Goal: Transaction & Acquisition: Book appointment/travel/reservation

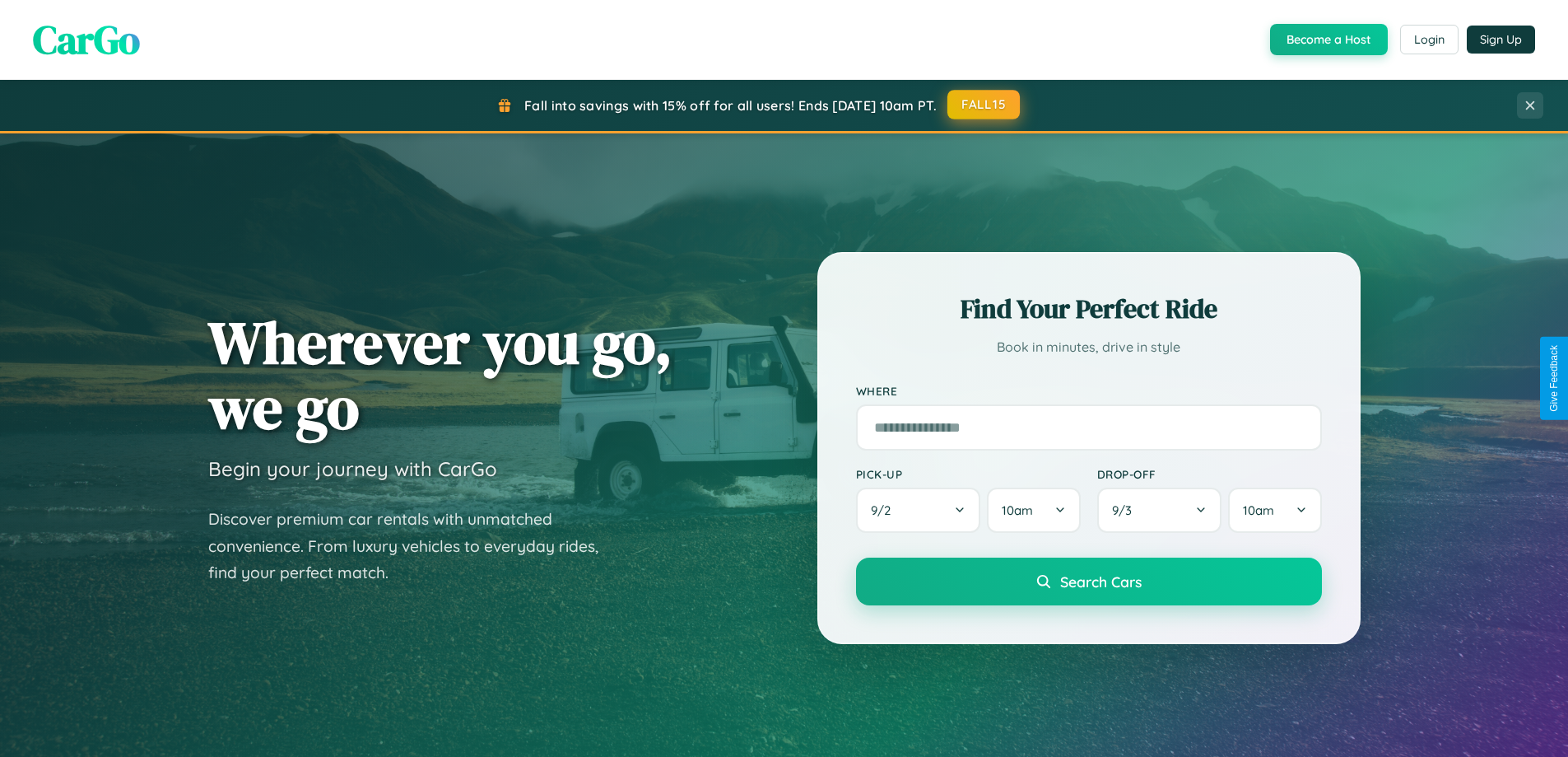
click at [985, 104] on button "FALL15" at bounding box center [984, 104] width 73 height 30
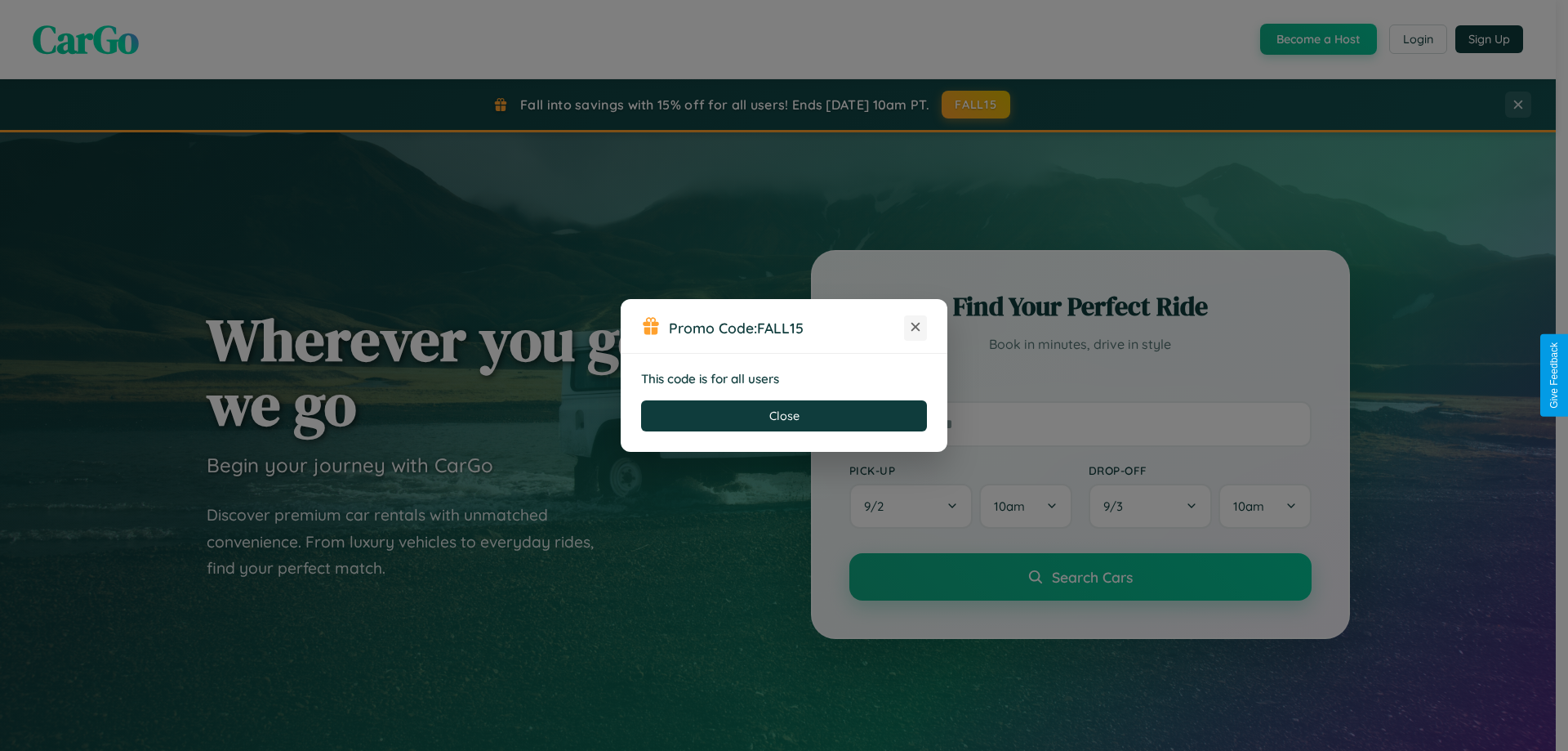
click at [916, 328] on icon at bounding box center [915, 326] width 16 height 16
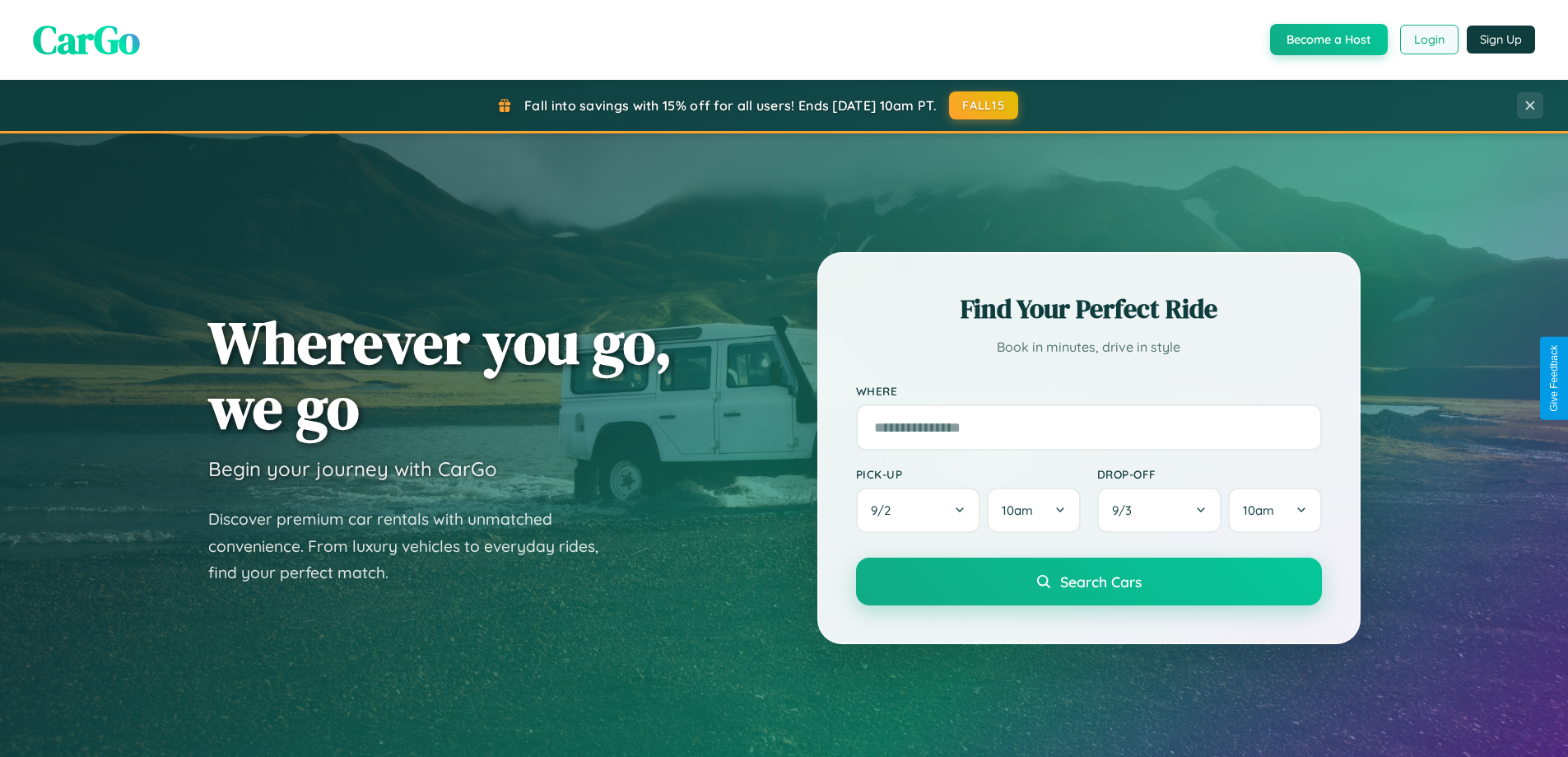
click at [1428, 39] on button "Login" at bounding box center [1429, 39] width 58 height 30
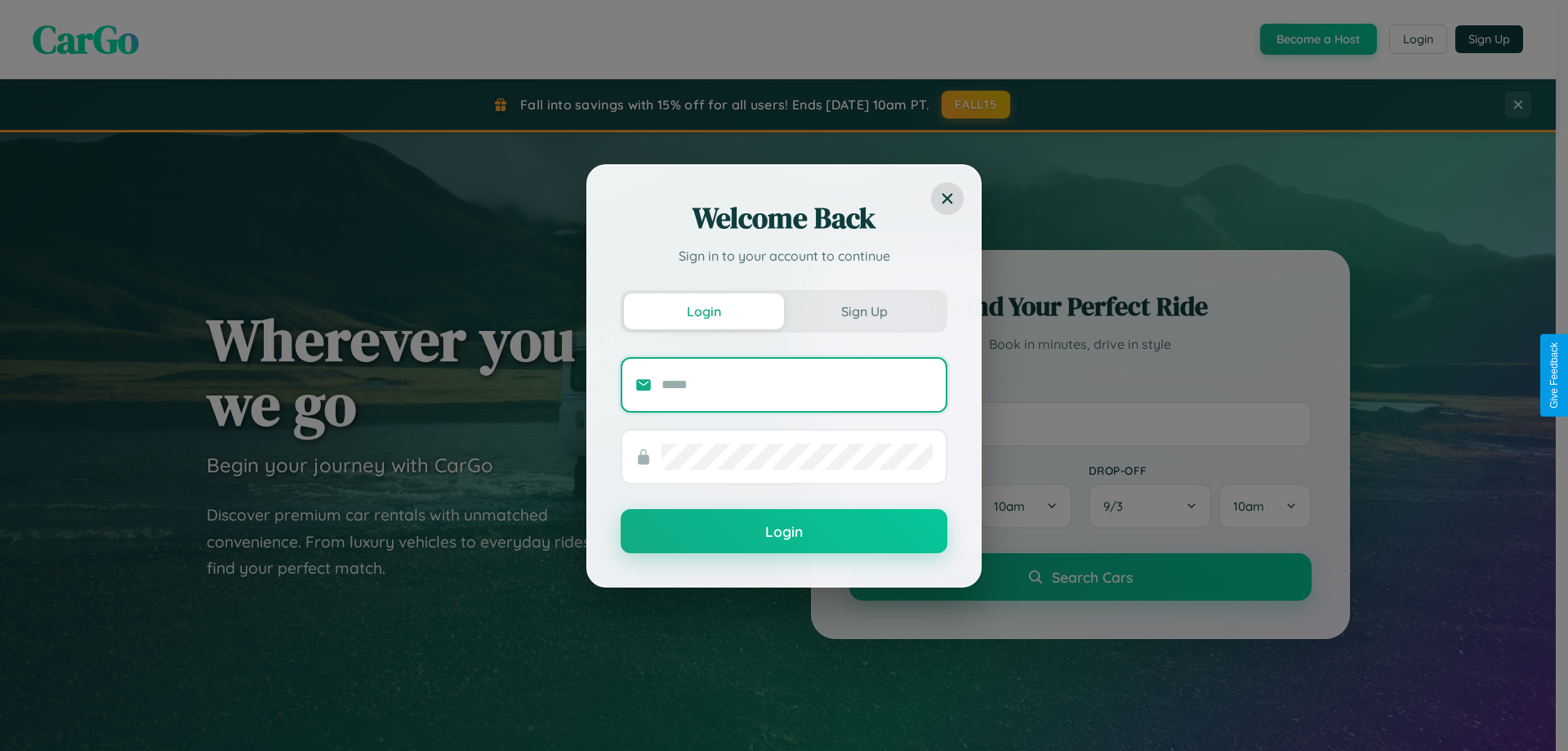
click at [797, 384] on input "text" at bounding box center [796, 385] width 271 height 27
type input "**********"
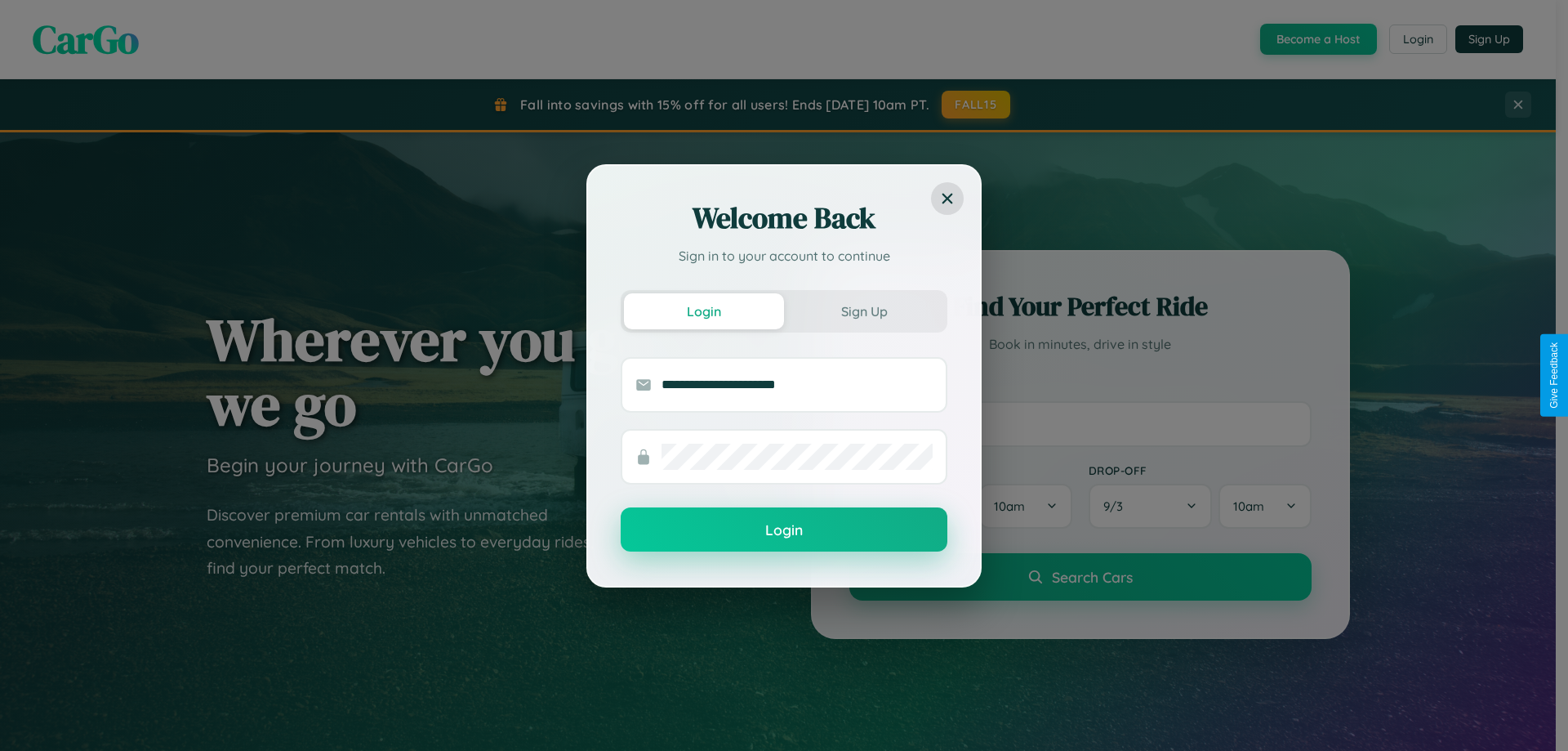
click at [784, 530] on button "Login" at bounding box center [784, 530] width 327 height 44
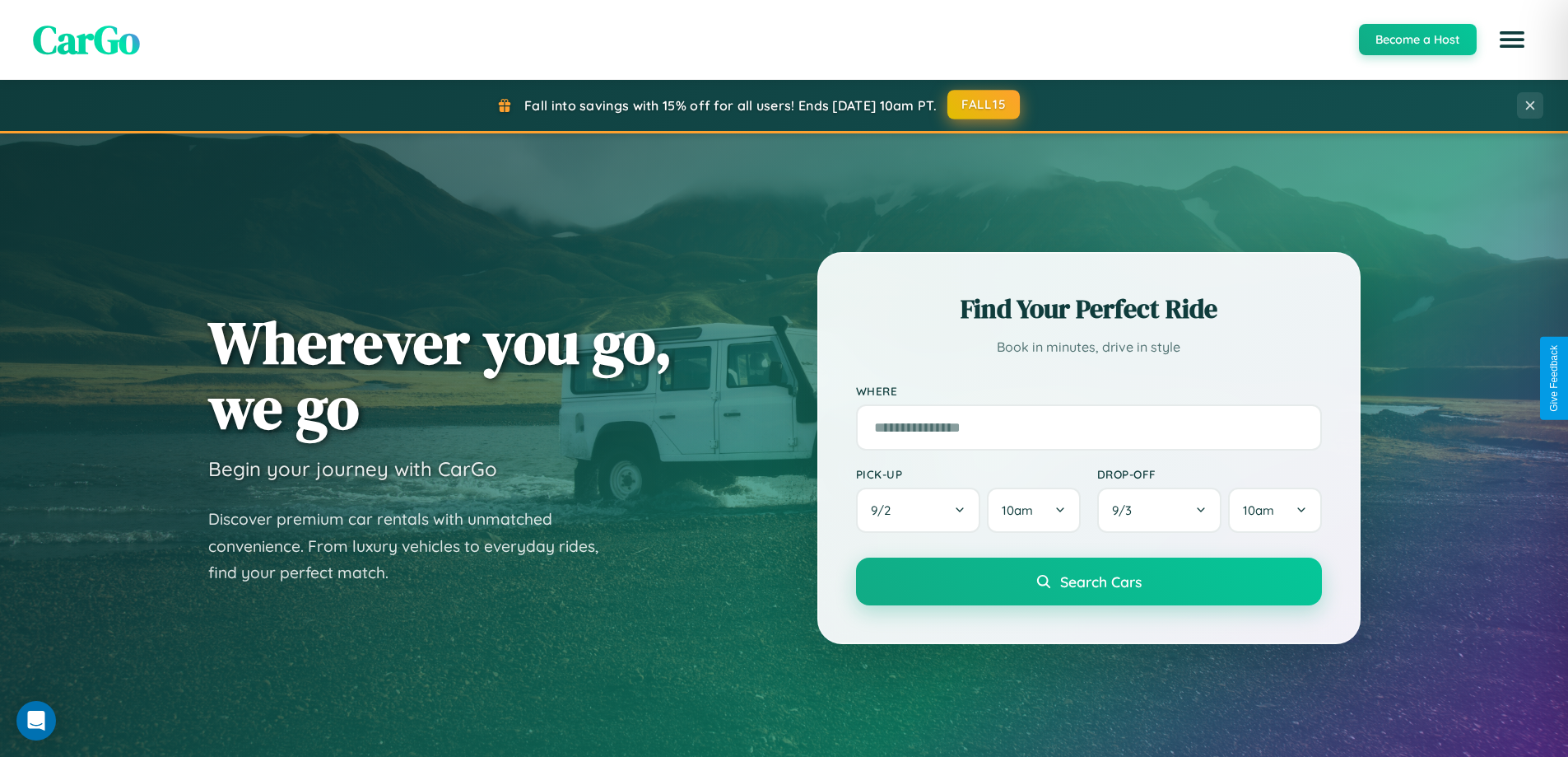
click at [985, 104] on button "FALL15" at bounding box center [984, 104] width 73 height 30
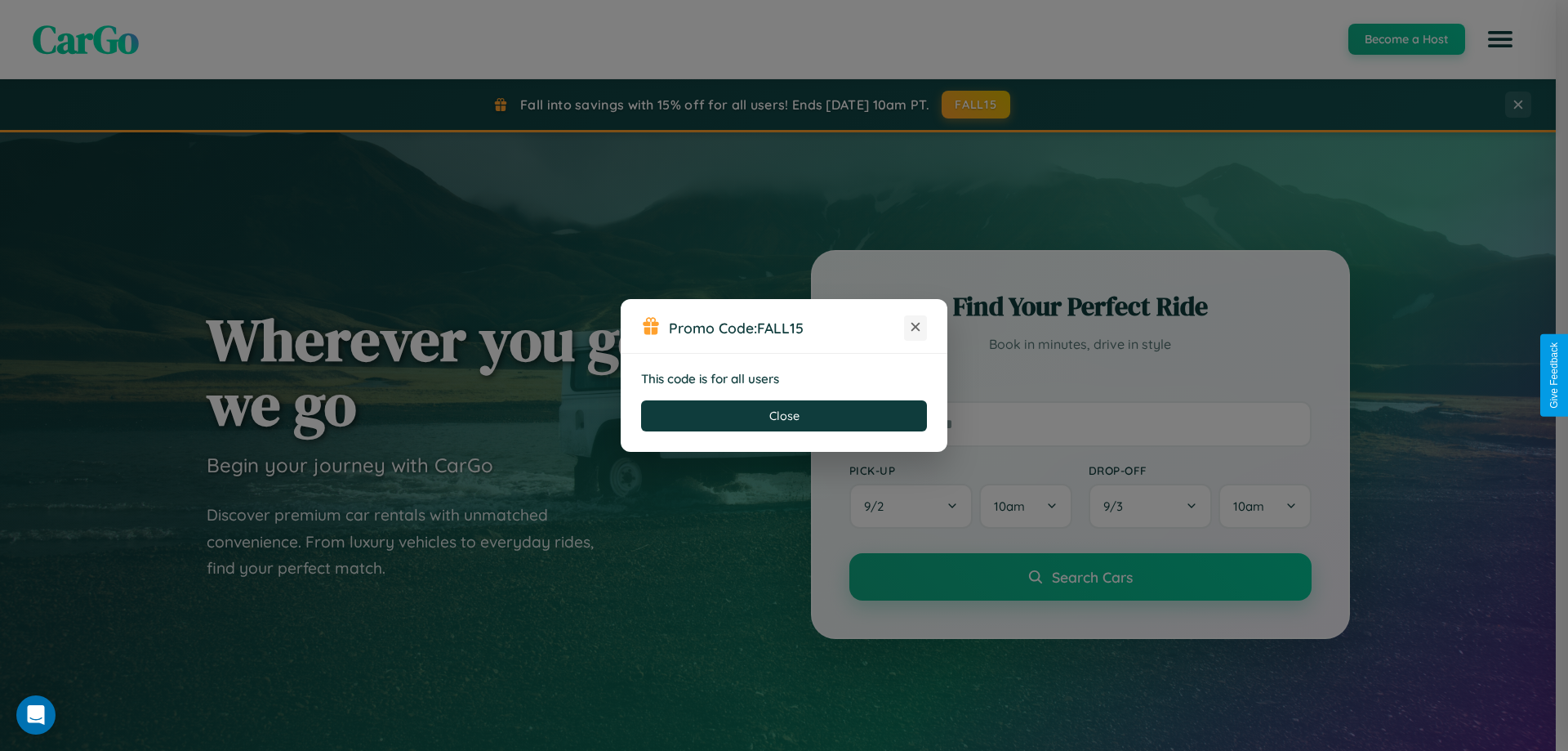
click at [916, 328] on icon at bounding box center [915, 326] width 16 height 16
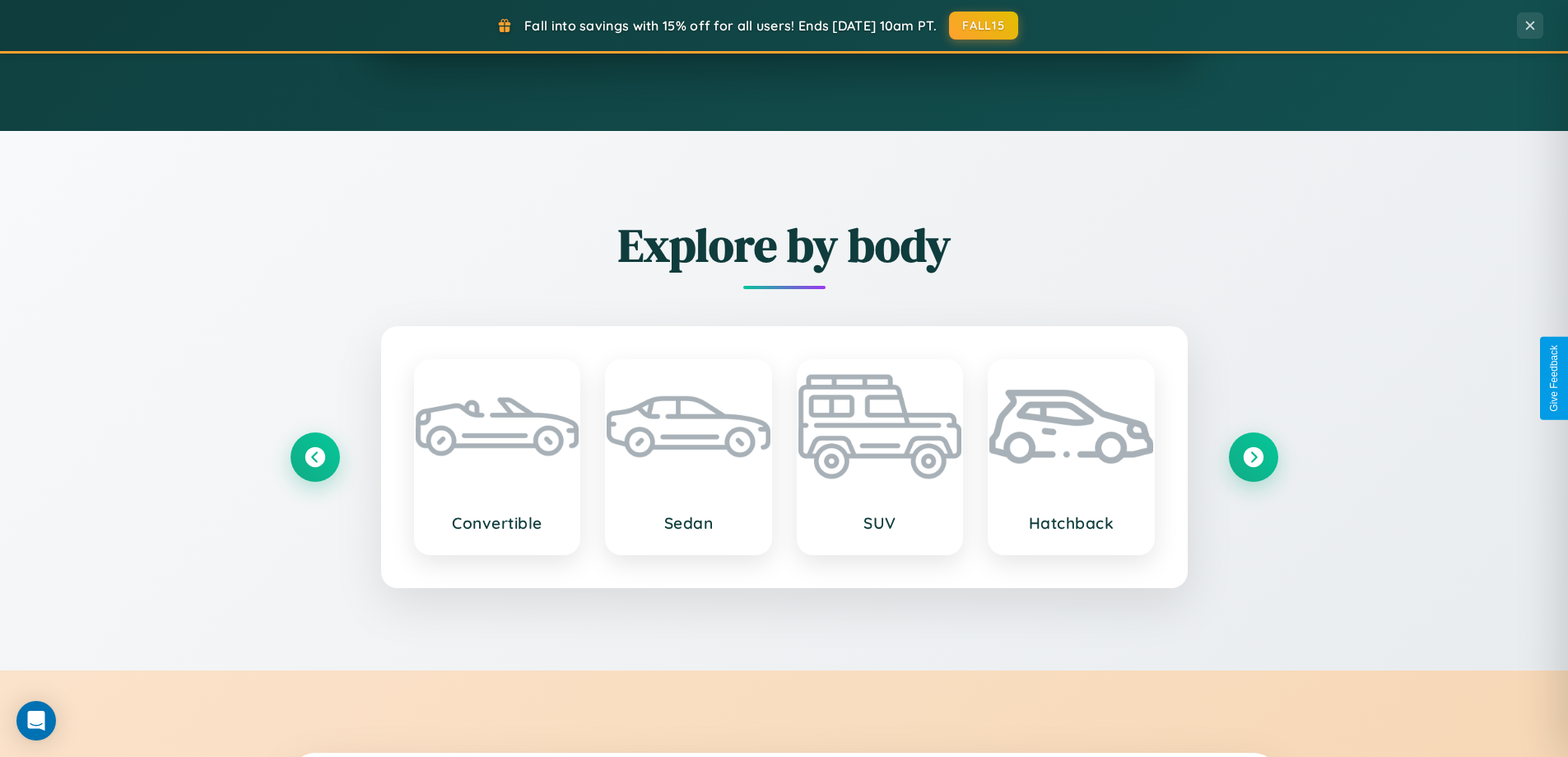
scroll to position [1930, 0]
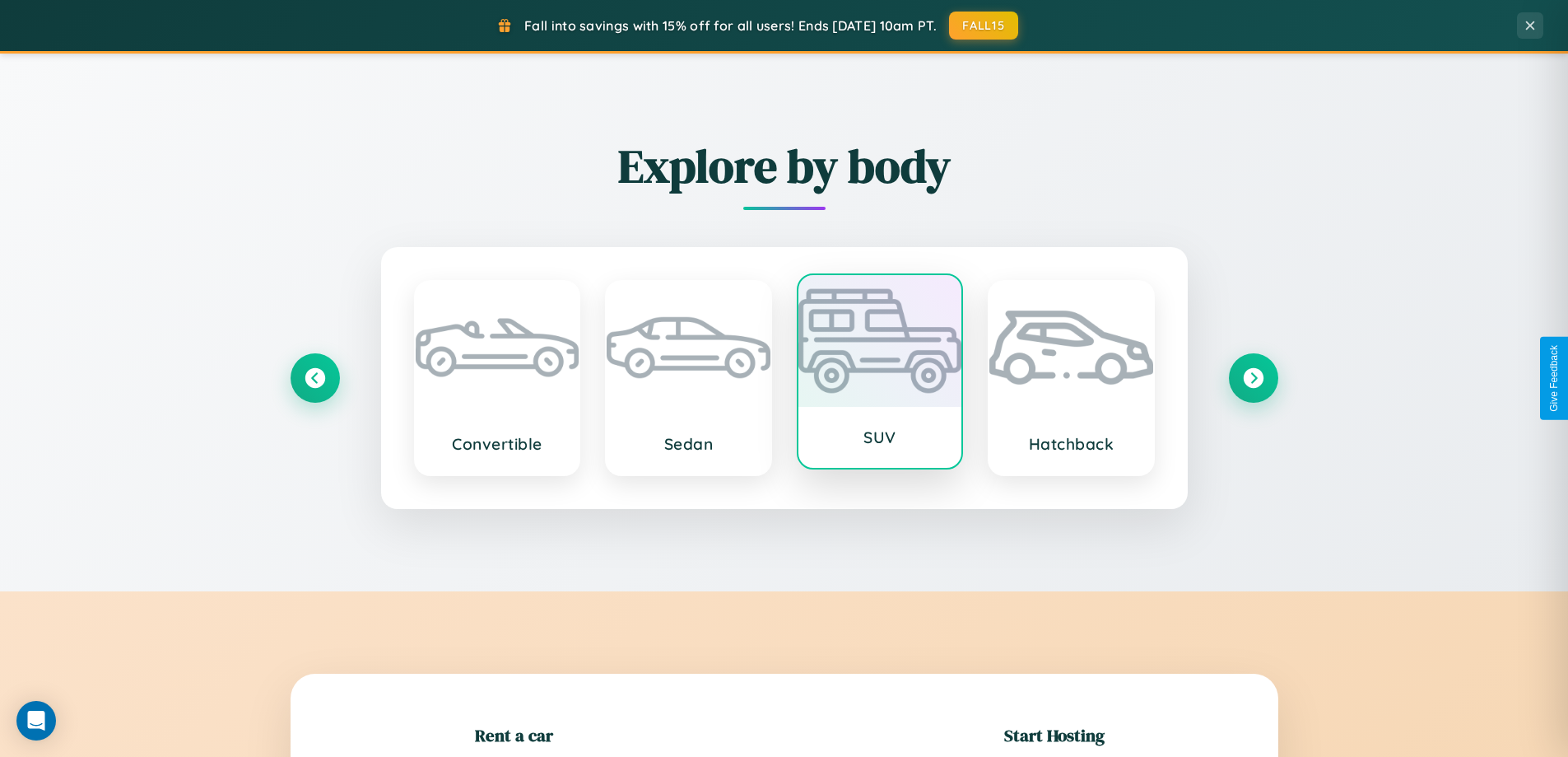
click at [879, 372] on div at bounding box center [880, 341] width 164 height 132
